Goal: Book appointment/travel/reservation

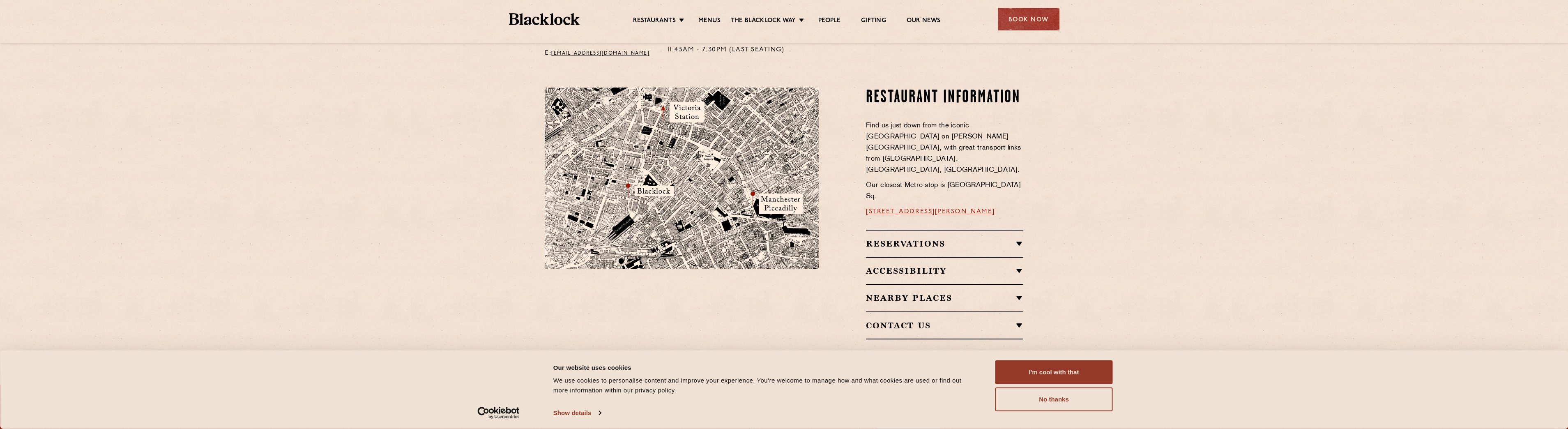
scroll to position [287, 0]
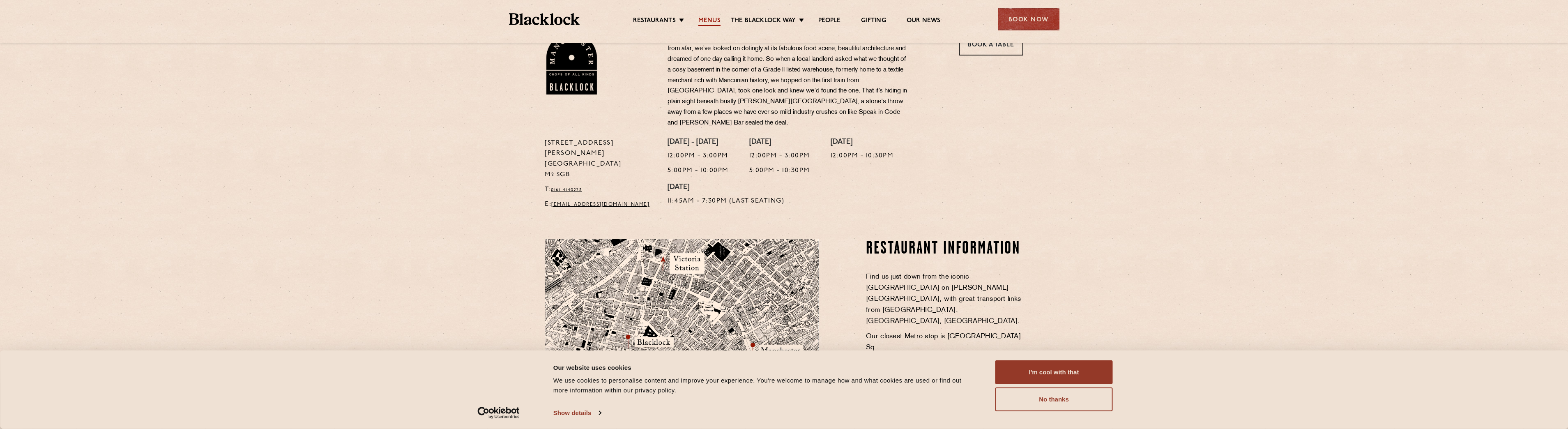
click at [712, 21] on link "Menus" at bounding box center [709, 21] width 22 height 9
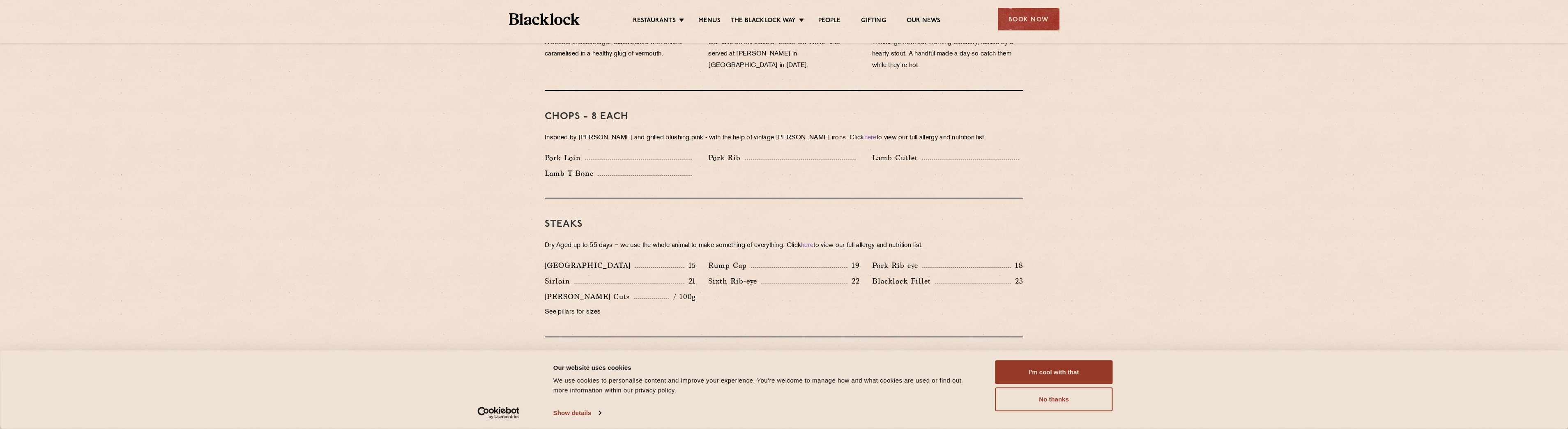
scroll to position [616, 0]
click at [1042, 373] on button "I'm cool with that" at bounding box center [1054, 372] width 117 height 24
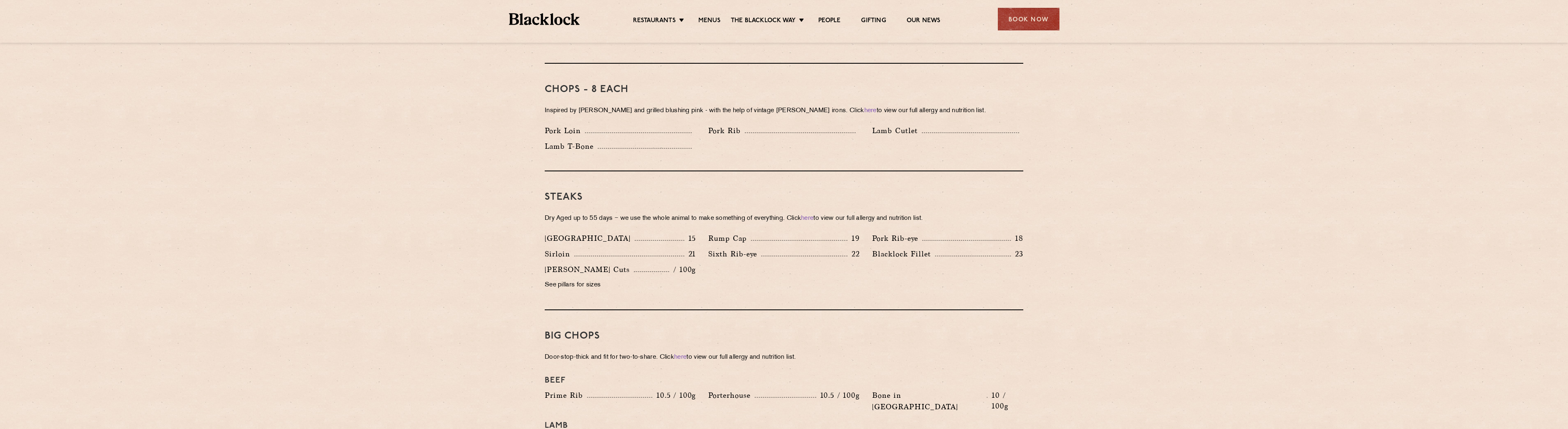
scroll to position [658, 0]
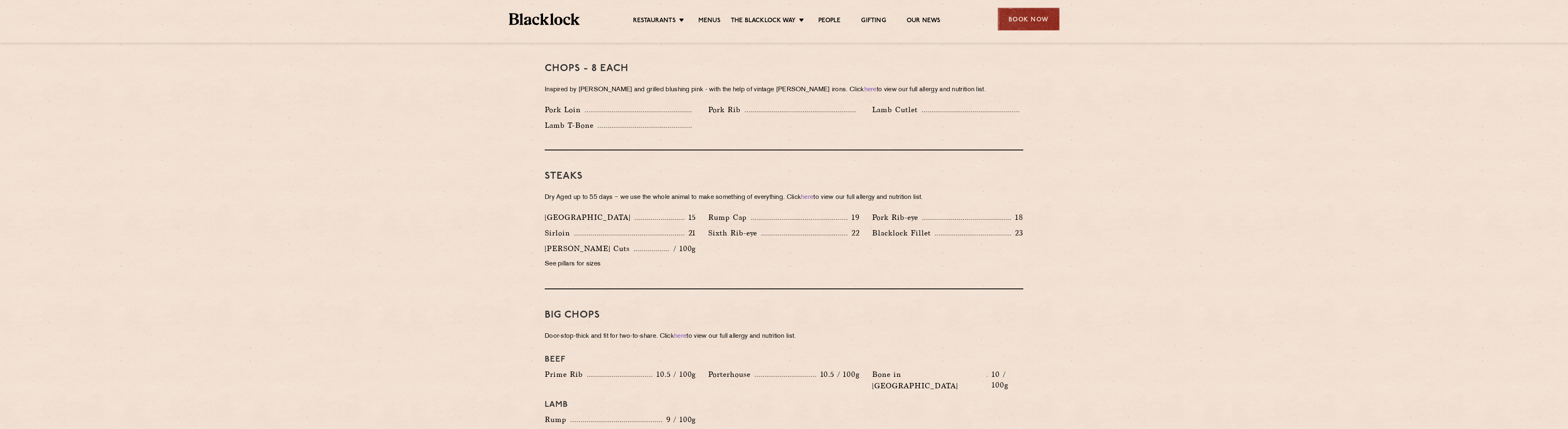
click at [1030, 25] on div "Book Now" at bounding box center [1029, 19] width 62 height 23
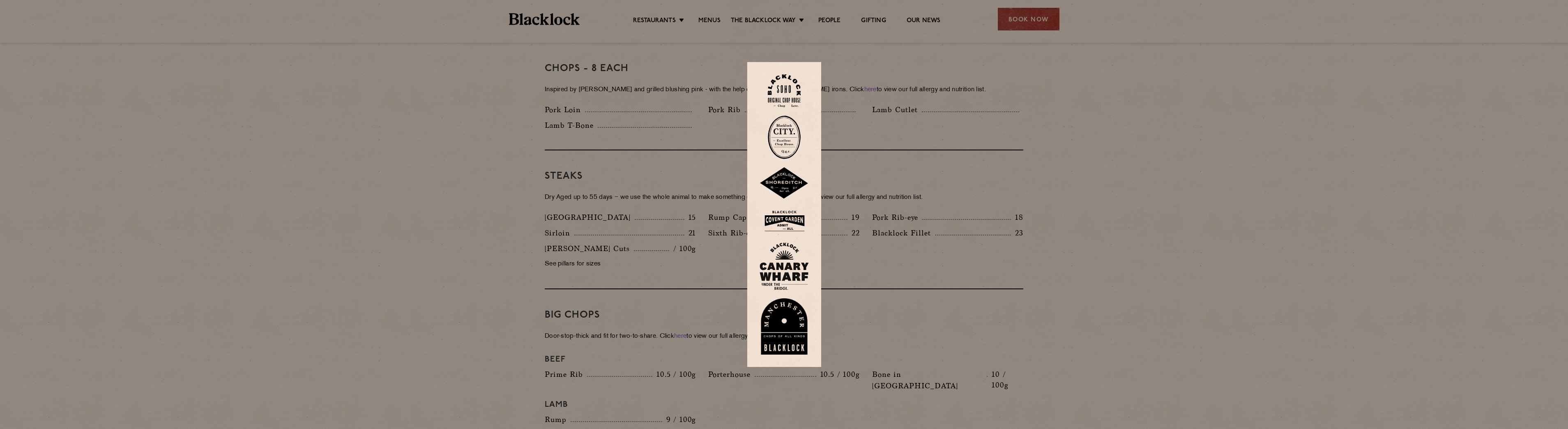
click at [791, 326] on img at bounding box center [784, 326] width 50 height 56
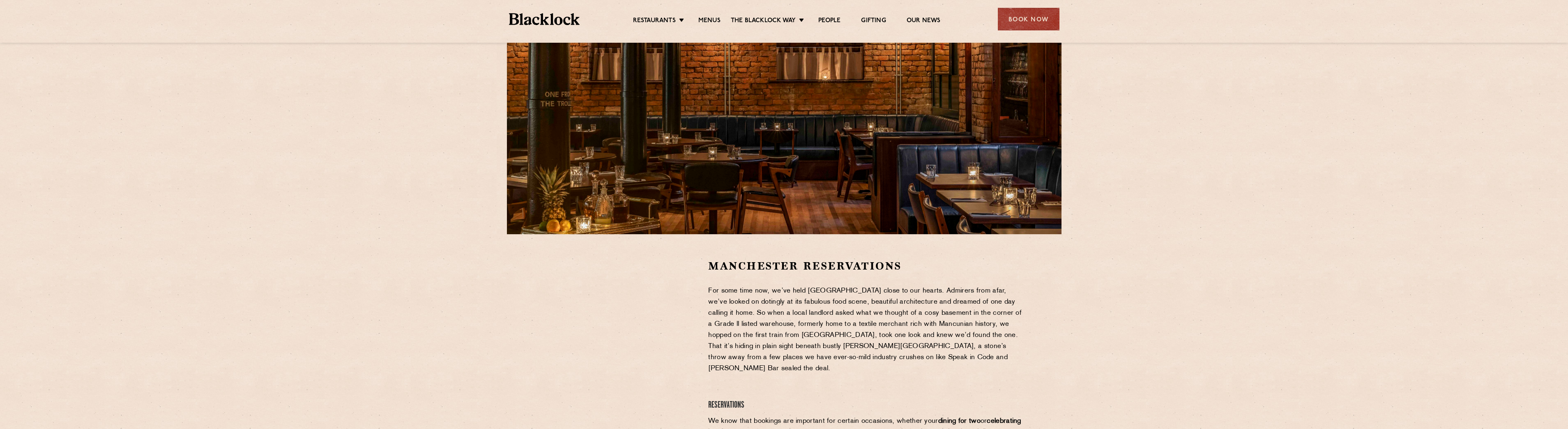
scroll to position [82, 0]
